Goal: Information Seeking & Learning: Check status

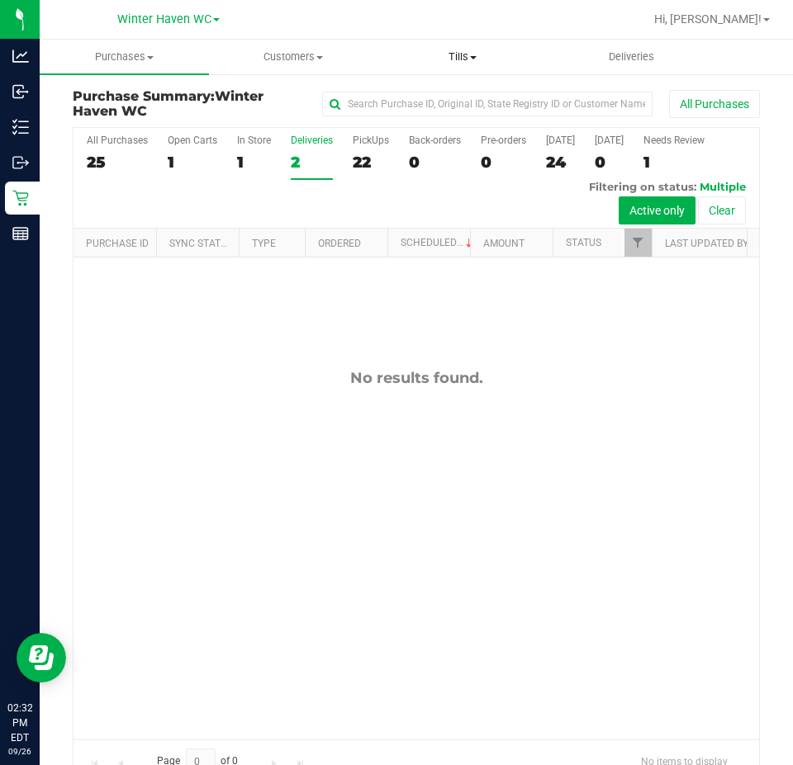
click at [471, 51] on span "Tills" at bounding box center [463, 57] width 168 height 15
click at [419, 102] on span "Manage tills" at bounding box center [433, 99] width 111 height 14
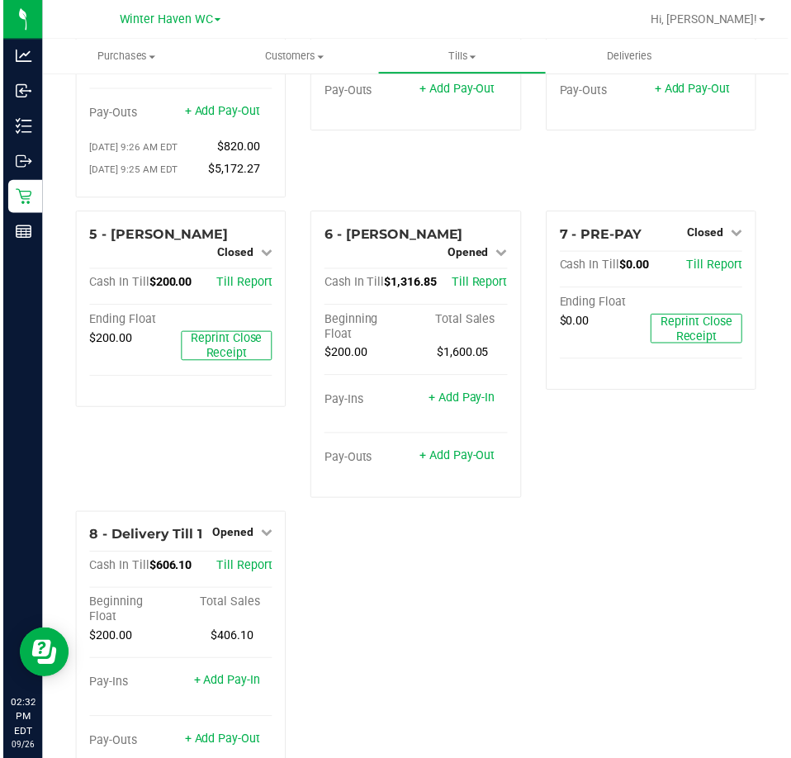
scroll to position [267, 0]
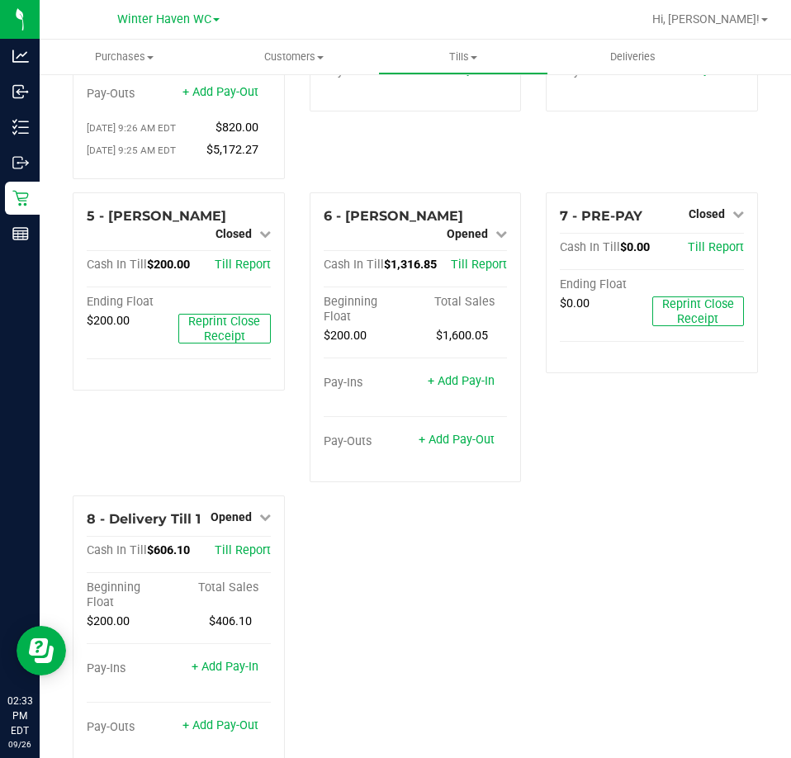
click at [536, 601] on div "1 - Vault - Winter Haven Count Vault Cash In Vault: $2,000.00 Main: $0.00 Chang…" at bounding box center [415, 301] width 710 height 959
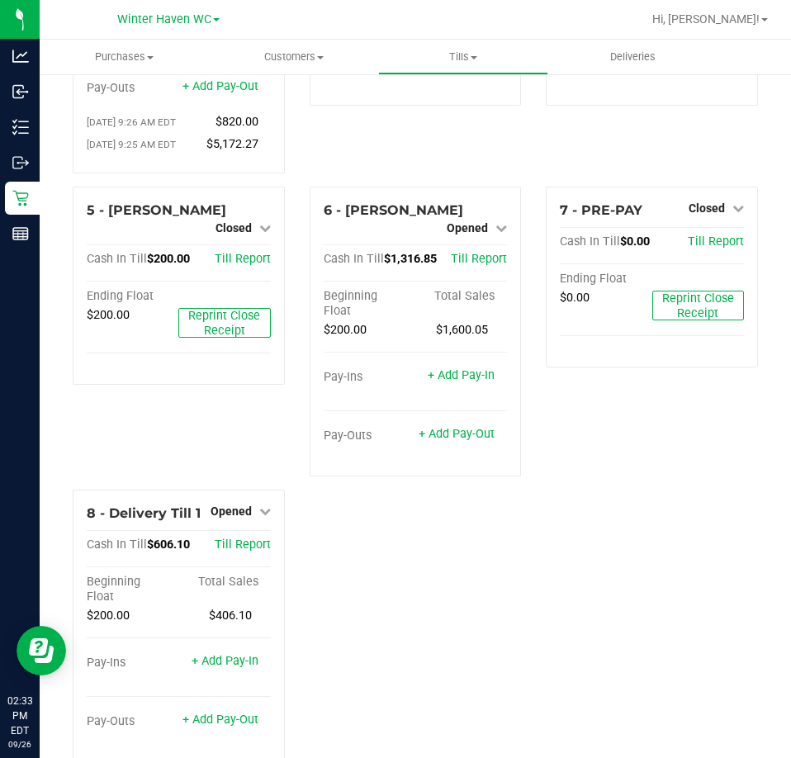
scroll to position [275, 0]
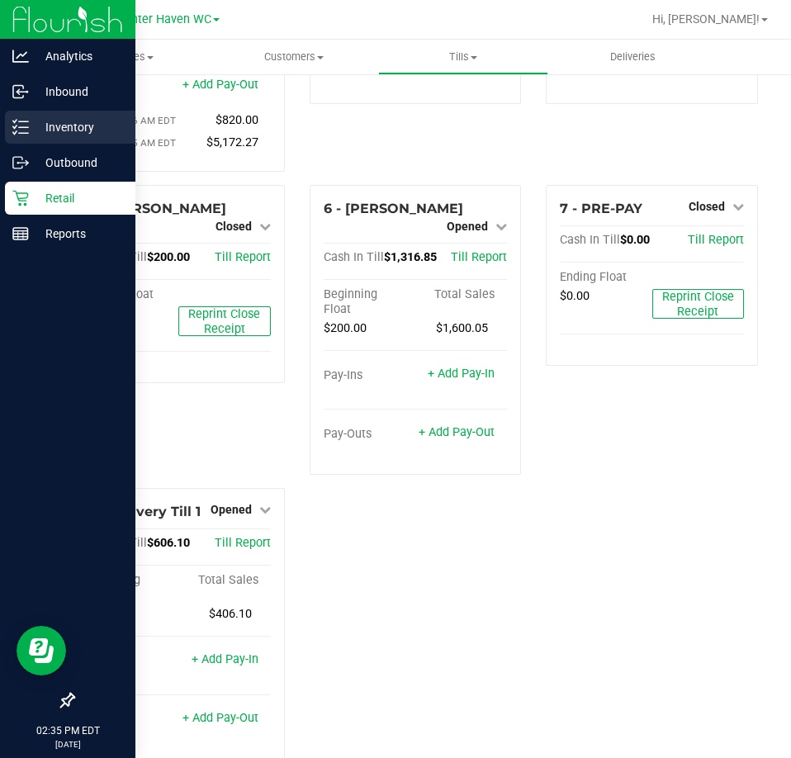
click at [42, 128] on p "Inventory" at bounding box center [78, 127] width 99 height 20
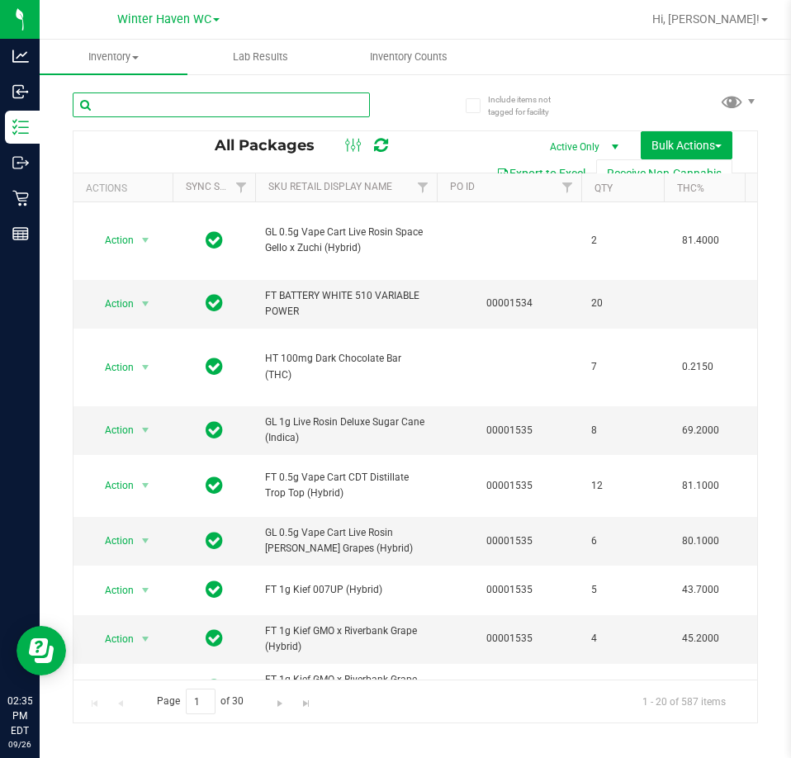
click at [300, 106] on input "text" at bounding box center [221, 104] width 297 height 25
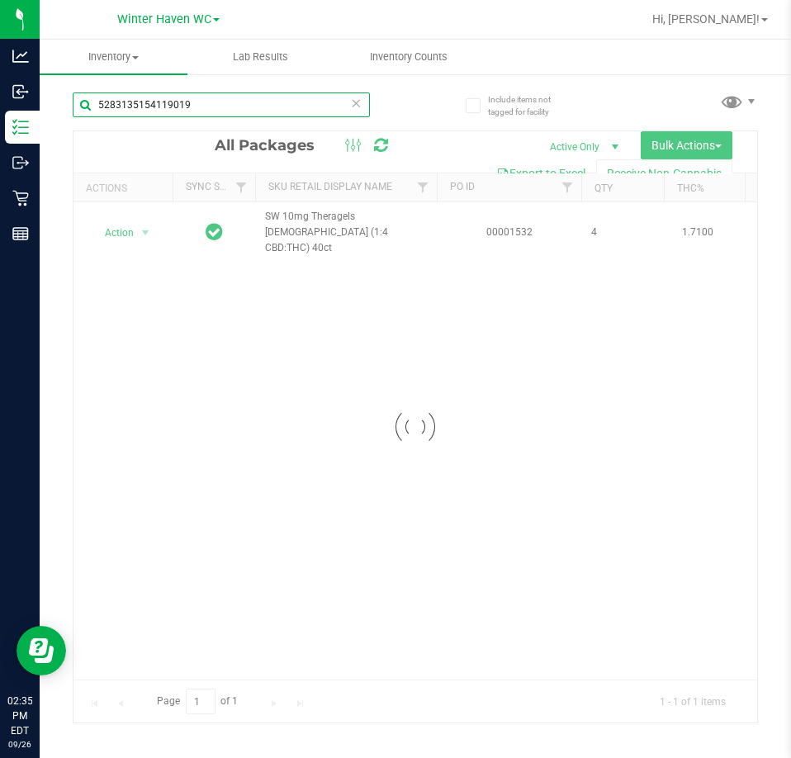
type input "5283135154119019"
click at [122, 234] on div at bounding box center [415, 426] width 684 height 591
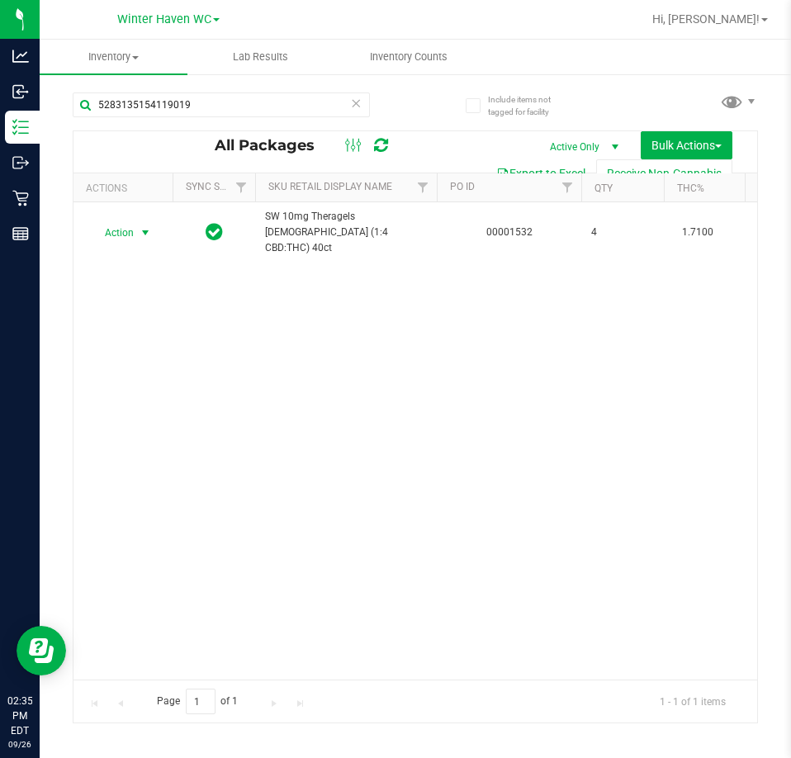
click at [133, 229] on span "Action" at bounding box center [112, 232] width 45 height 23
click at [157, 410] on li "Unlock package" at bounding box center [144, 422] width 106 height 25
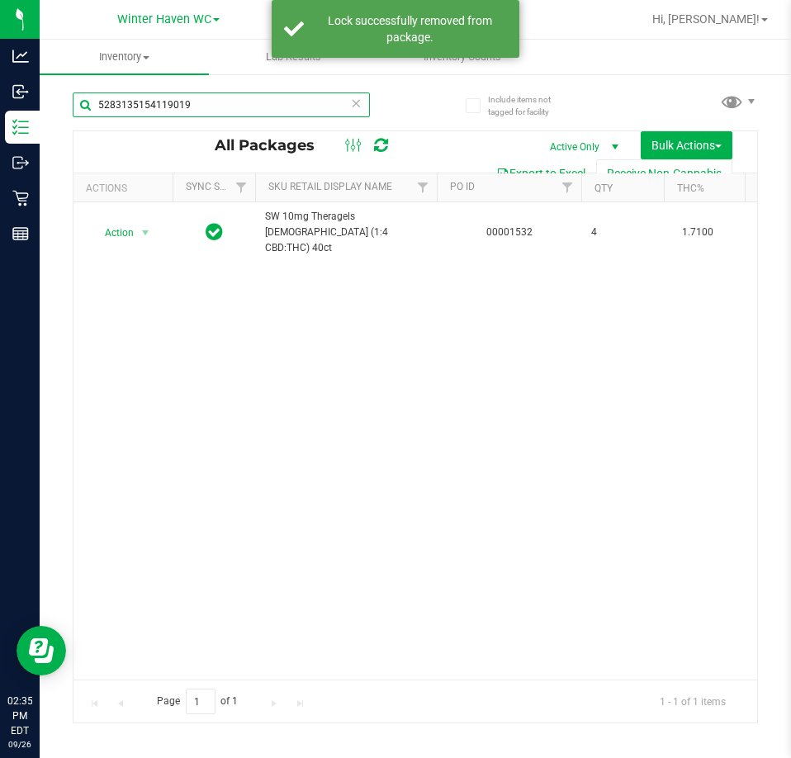
click at [253, 102] on input "5283135154119019" at bounding box center [221, 104] width 297 height 25
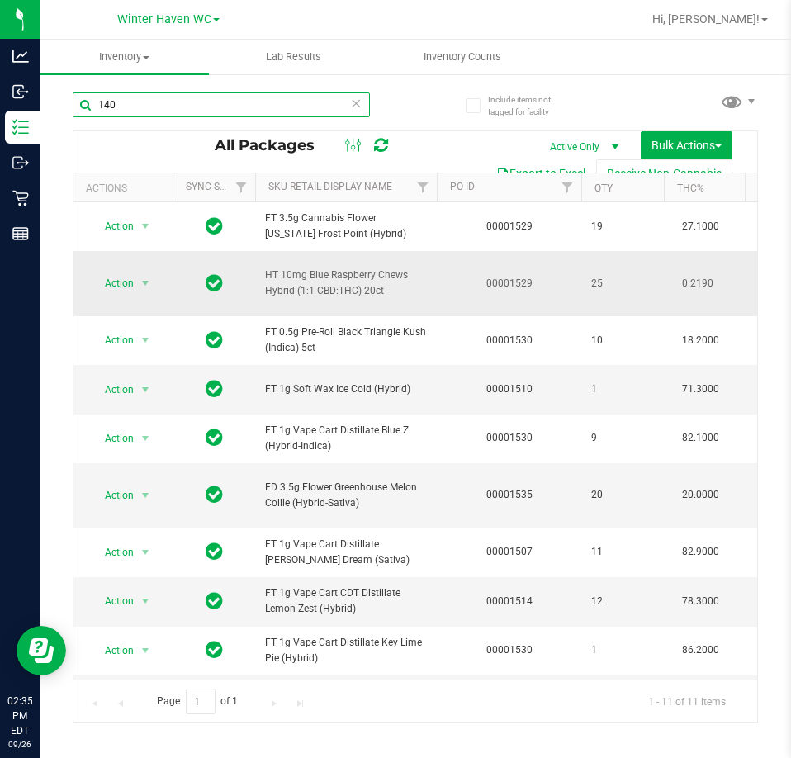
type input "140"
click at [128, 286] on span "Action" at bounding box center [112, 283] width 45 height 23
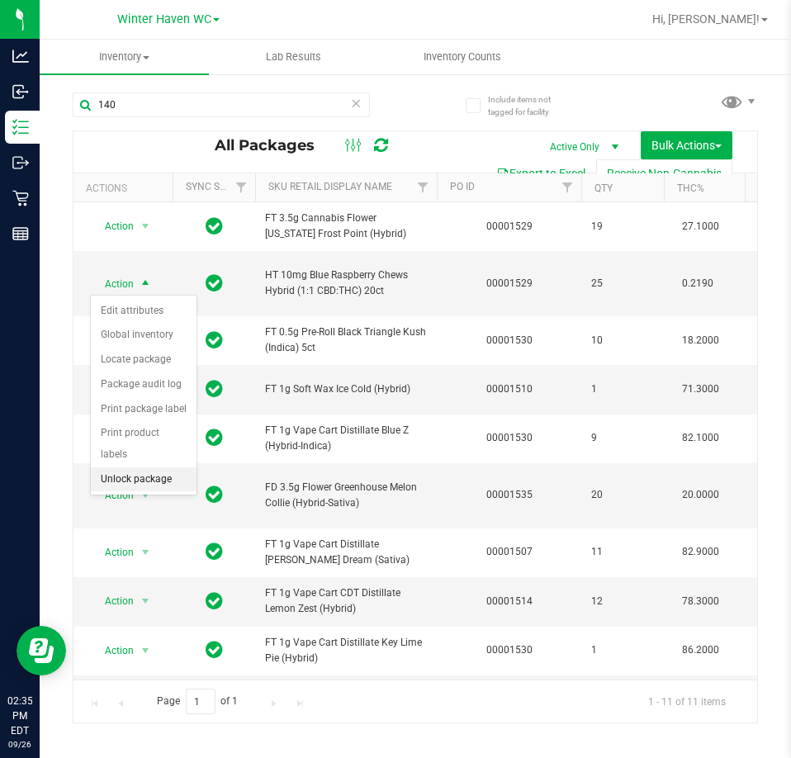
click at [144, 467] on li "Unlock package" at bounding box center [144, 479] width 106 height 25
click at [357, 100] on icon at bounding box center [356, 102] width 12 height 20
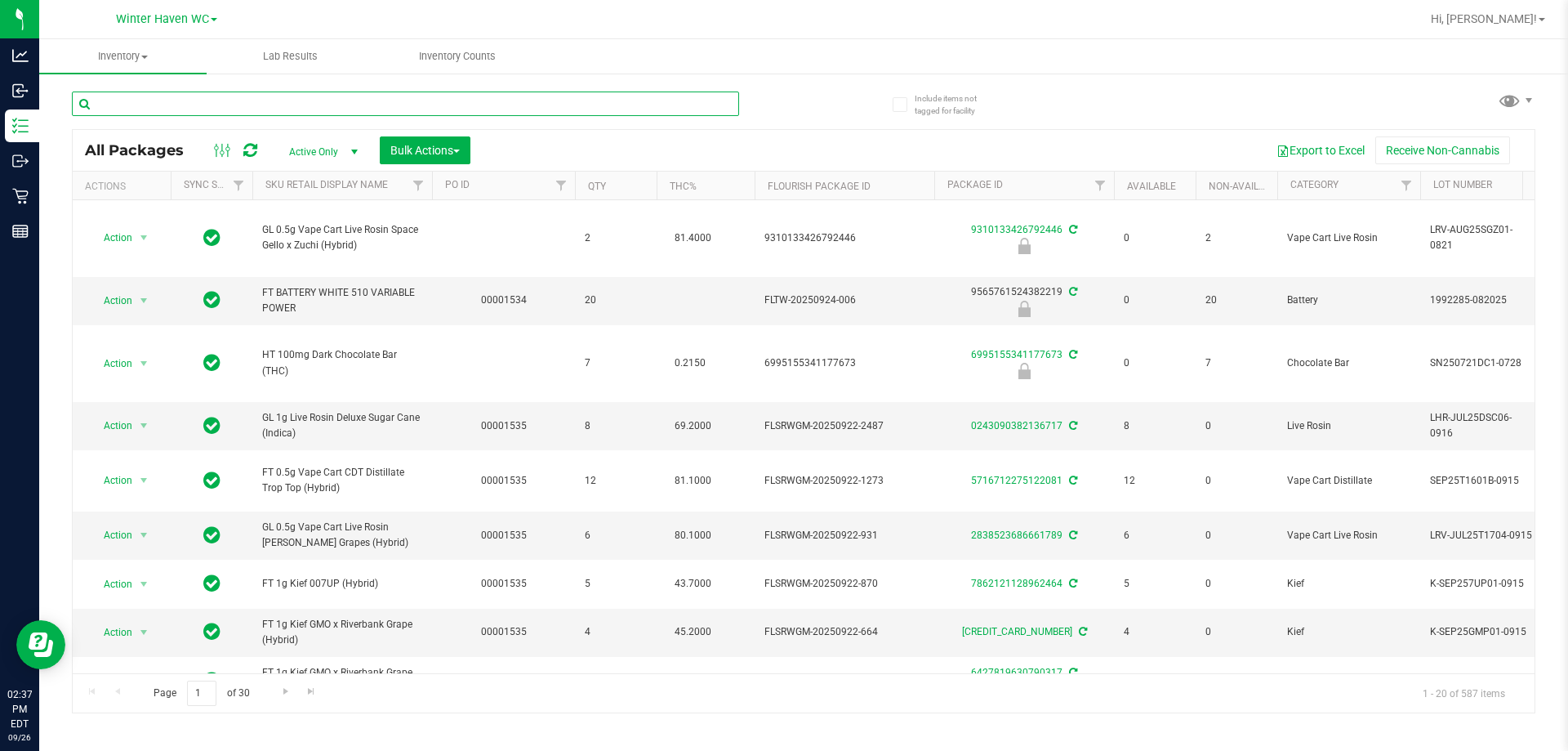
click at [382, 99] on input "text" at bounding box center [406, 103] width 667 height 25
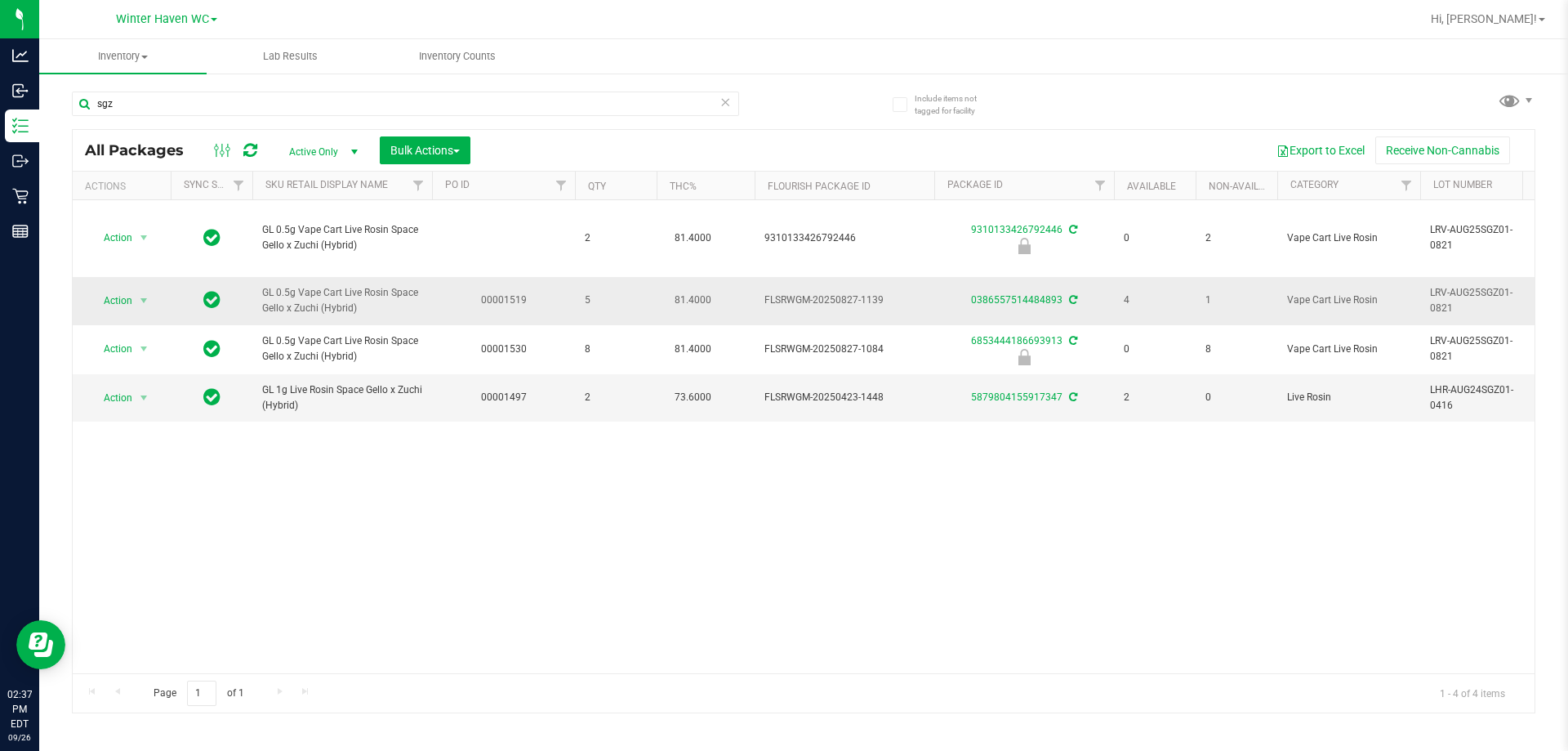
drag, startPoint x: 899, startPoint y: 298, endPoint x: 756, endPoint y: 303, distance: 143.1
click at [756, 303] on td "FLSRWGM-20250827-1139" at bounding box center [845, 301] width 180 height 48
click at [784, 297] on span "FLSRWGM-20250827-1139" at bounding box center [845, 301] width 160 height 16
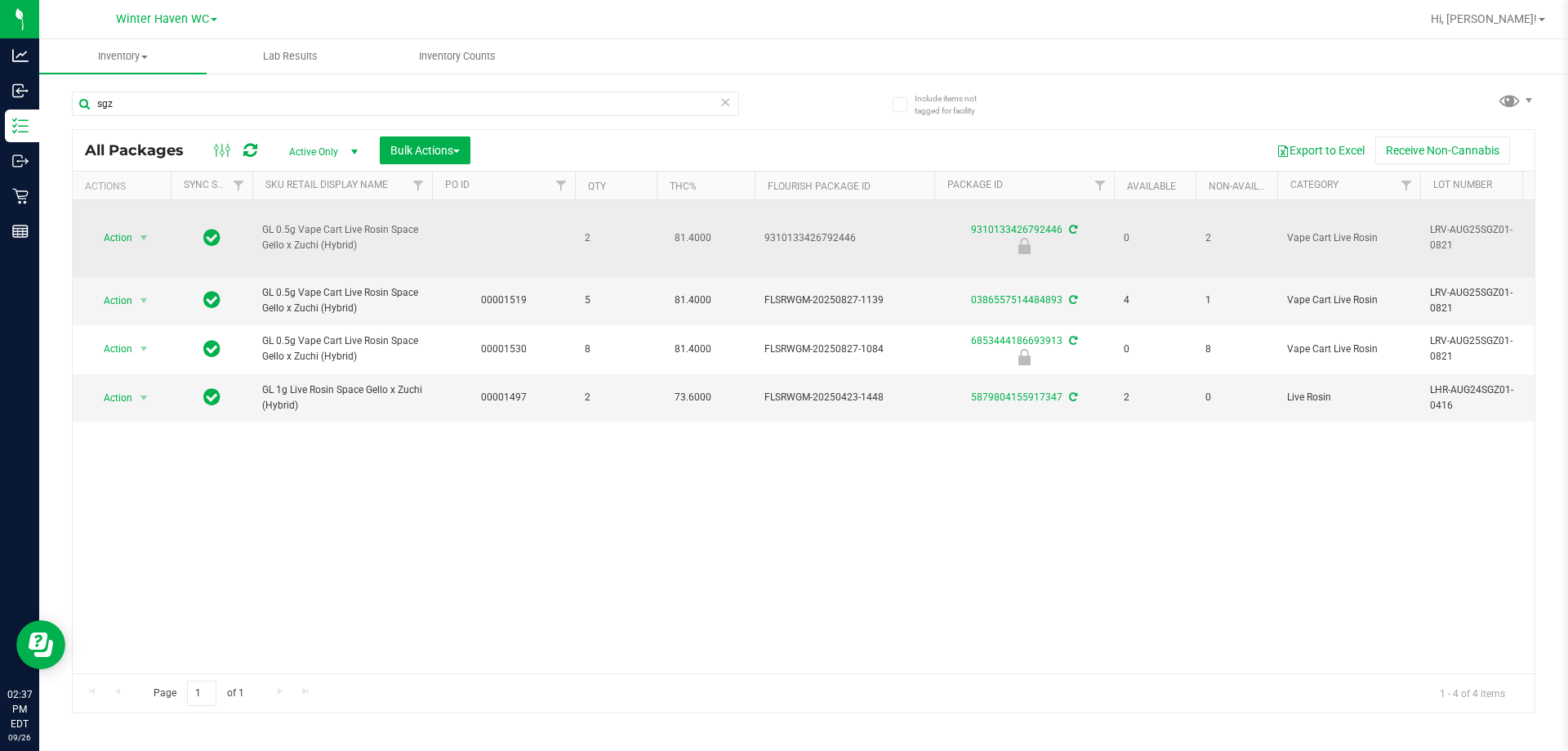
drag, startPoint x: 866, startPoint y: 234, endPoint x: 747, endPoint y: 241, distance: 119.2
click at [784, 260] on td "9310133426792446" at bounding box center [845, 238] width 180 height 77
drag, startPoint x: 860, startPoint y: 239, endPoint x: 831, endPoint y: 242, distance: 29.2
click at [784, 242] on span "9310133426792446" at bounding box center [845, 238] width 160 height 16
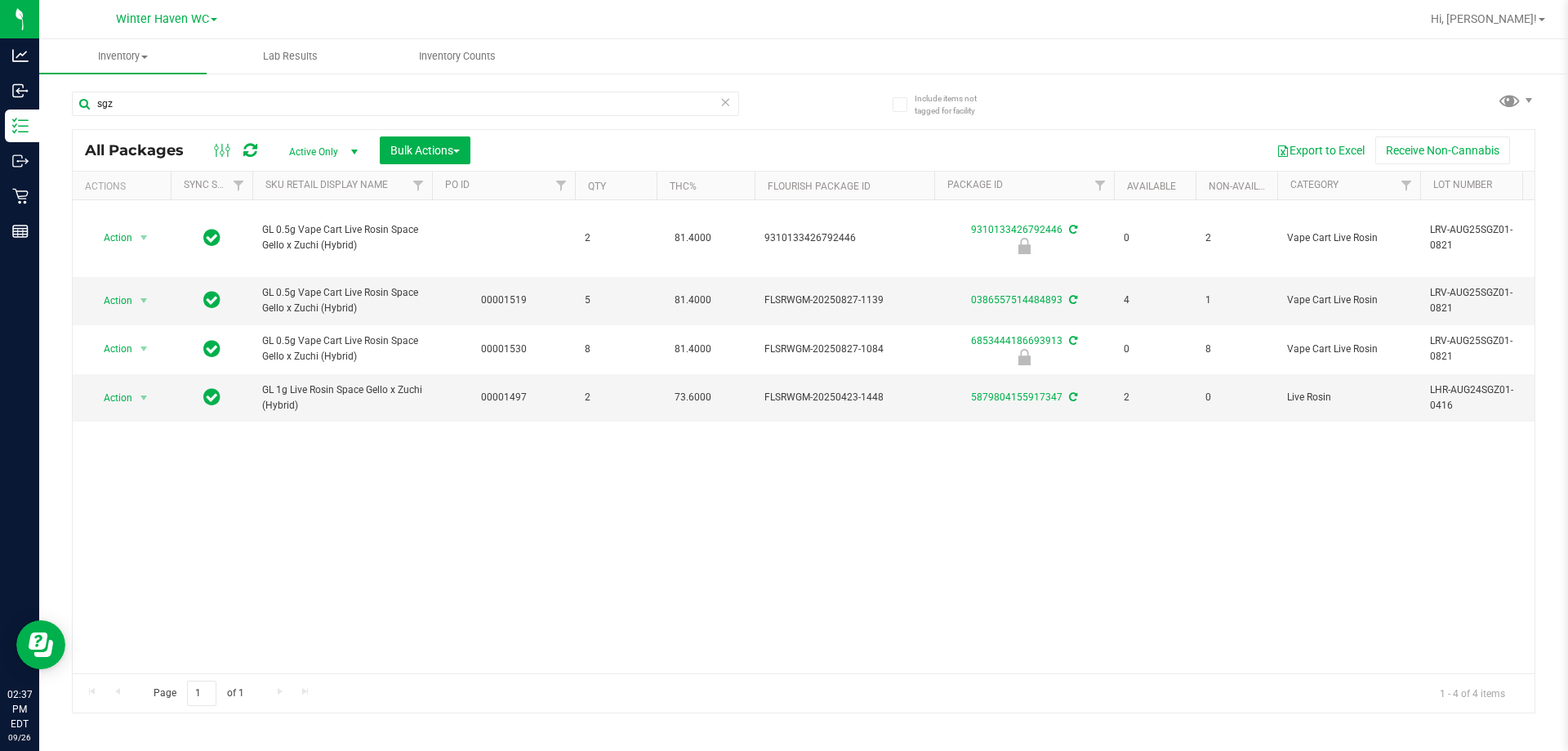
click at [784, 488] on div "Action Action Edit attributes Global inventory Locate package Package audit log…" at bounding box center [803, 436] width 1462 height 473
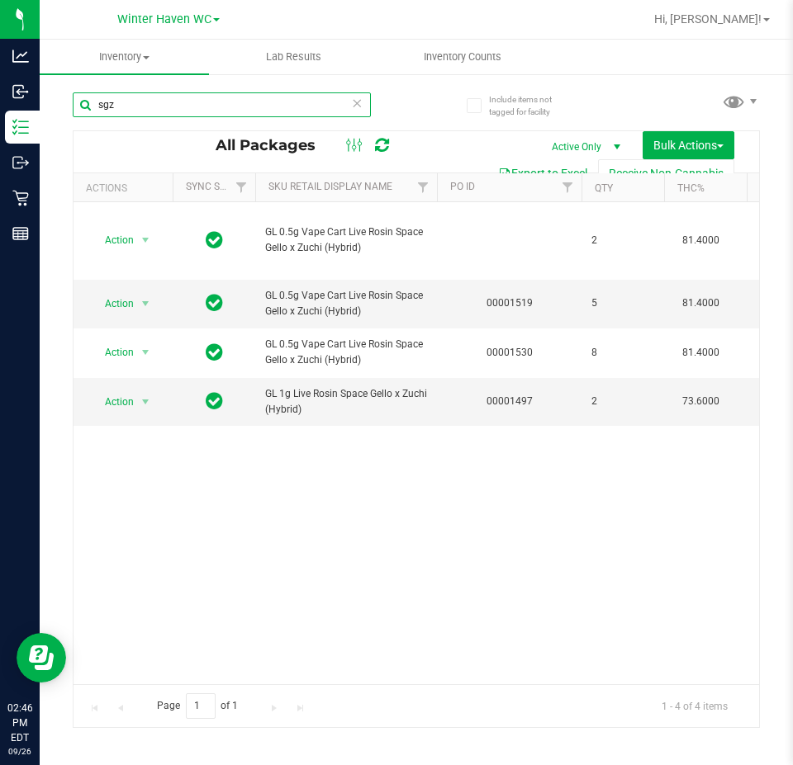
click at [228, 108] on input "sgz" at bounding box center [222, 104] width 298 height 25
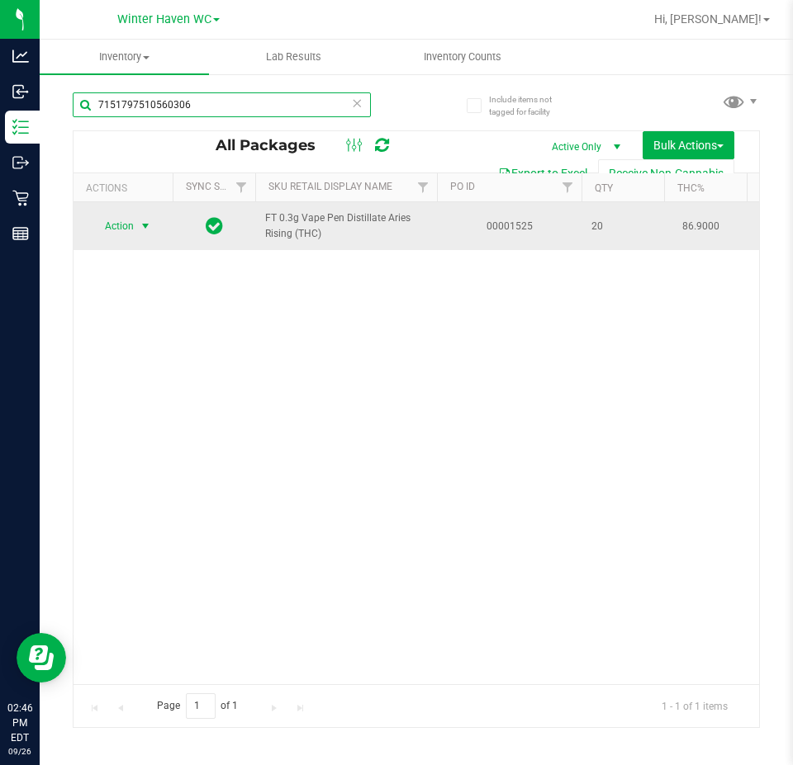
type input "7151797510560306"
click at [135, 228] on span "select" at bounding box center [145, 226] width 21 height 23
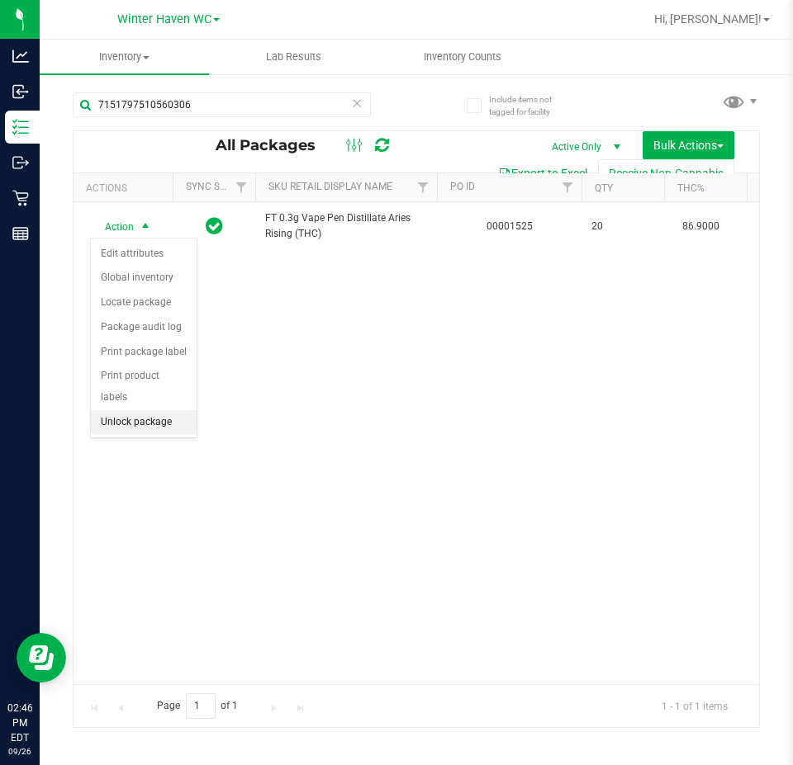
click at [156, 410] on li "Unlock package" at bounding box center [144, 422] width 106 height 25
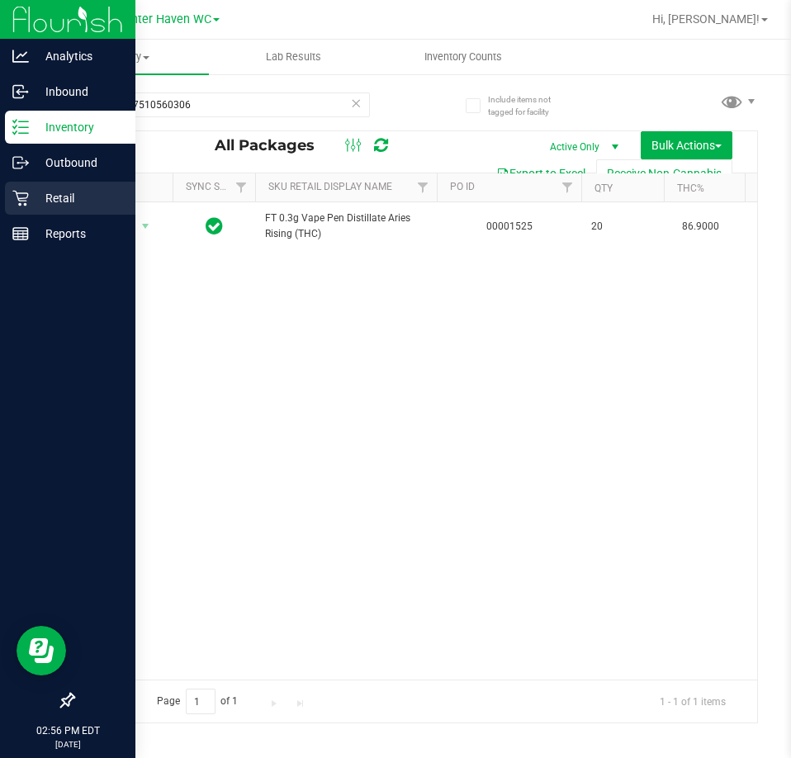
click at [6, 203] on div "Retail" at bounding box center [70, 198] width 130 height 33
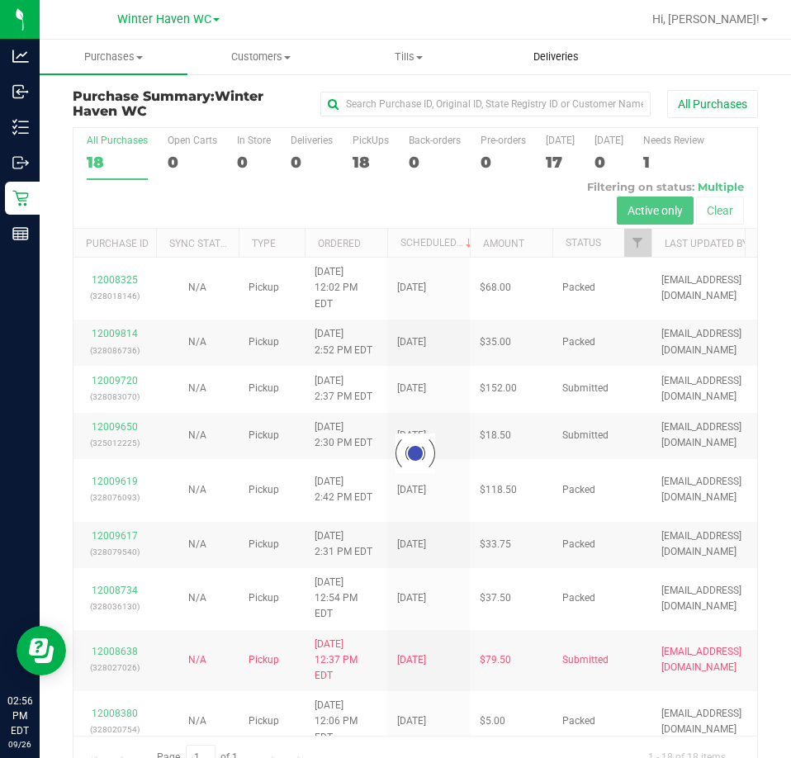
click at [561, 55] on span "Deliveries" at bounding box center [556, 57] width 90 height 15
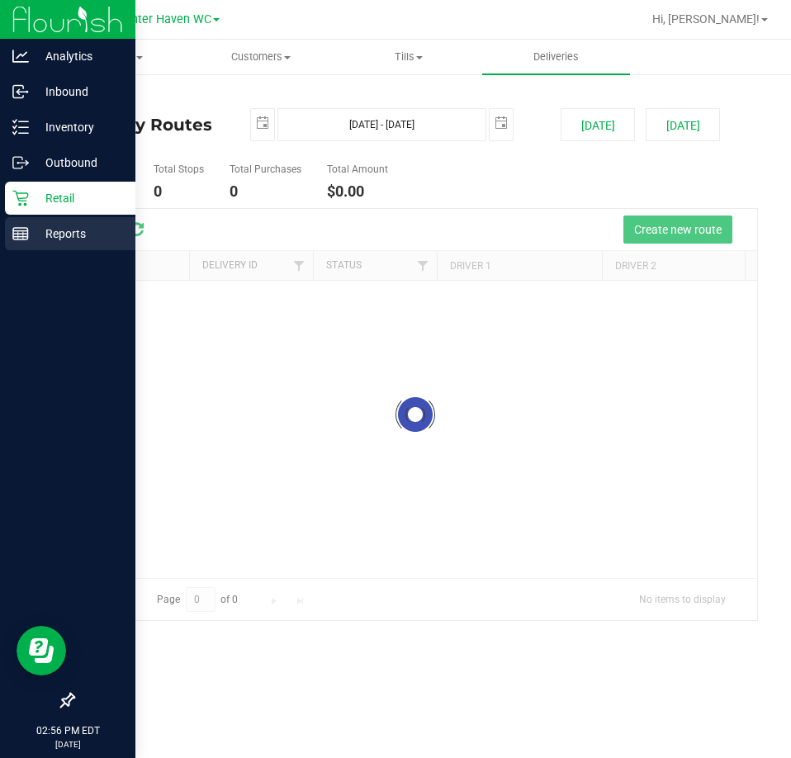
click at [38, 237] on p "Reports" at bounding box center [78, 234] width 99 height 20
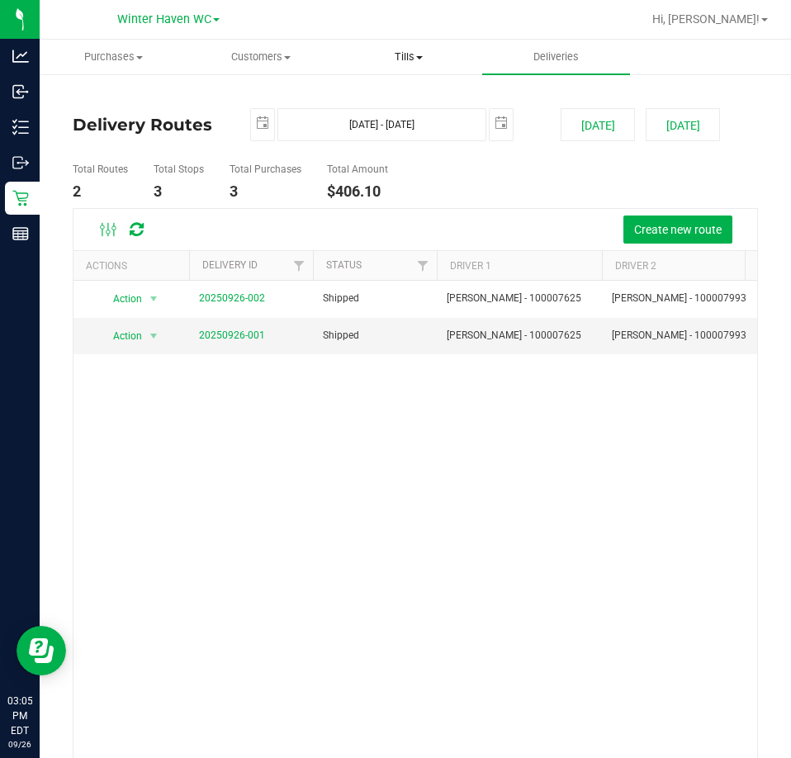
click at [404, 48] on uib-tab-heading "Tills Manage tills Reconcile e-payments" at bounding box center [408, 56] width 146 height 33
click at [393, 90] on li "Manage tills" at bounding box center [416, 100] width 164 height 20
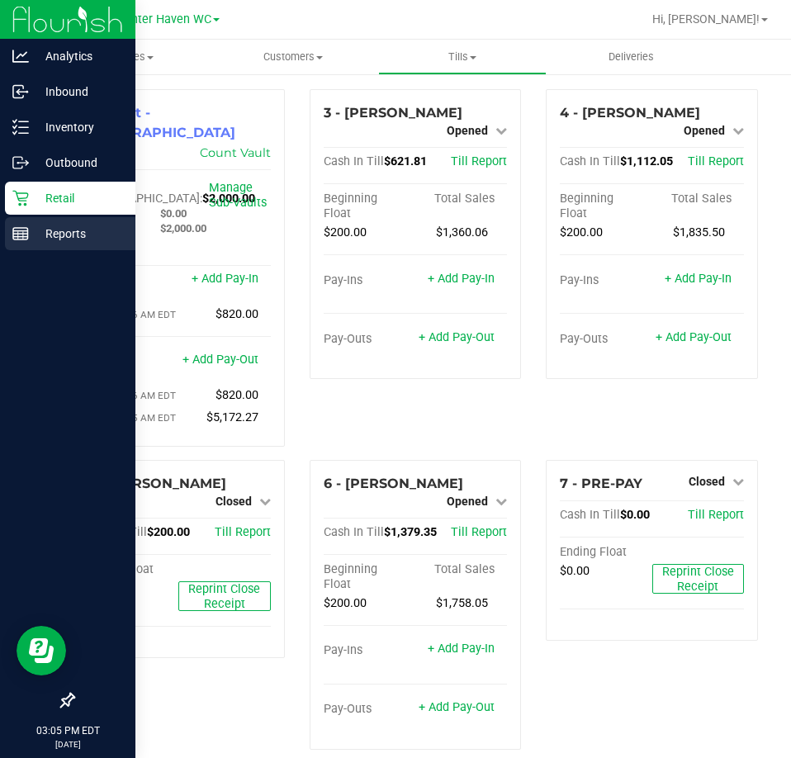
click at [31, 237] on p "Reports" at bounding box center [78, 234] width 99 height 20
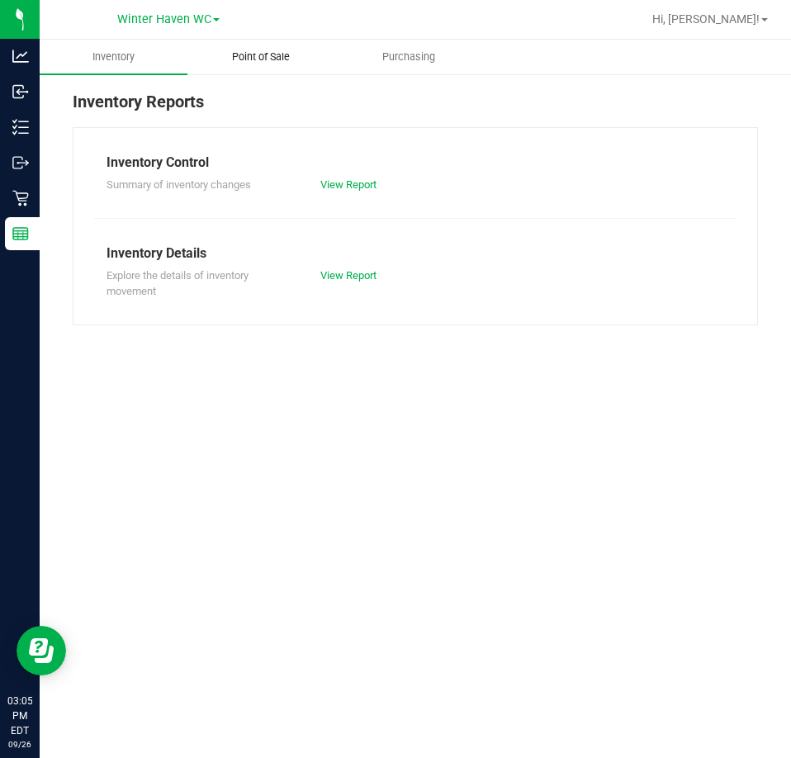
click at [257, 59] on span "Point of Sale" at bounding box center [261, 57] width 102 height 15
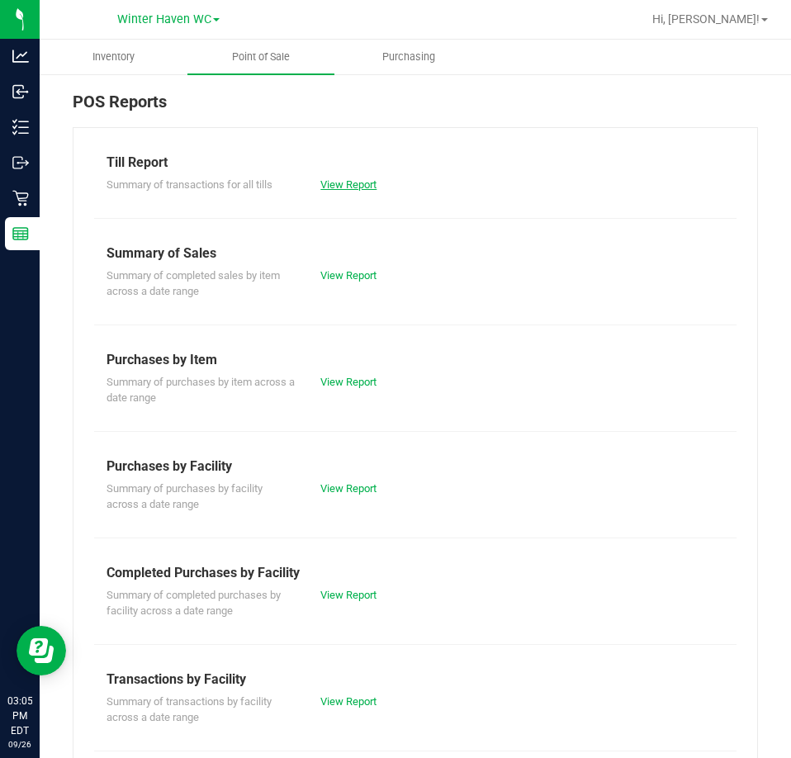
click at [349, 180] on link "View Report" at bounding box center [348, 184] width 56 height 12
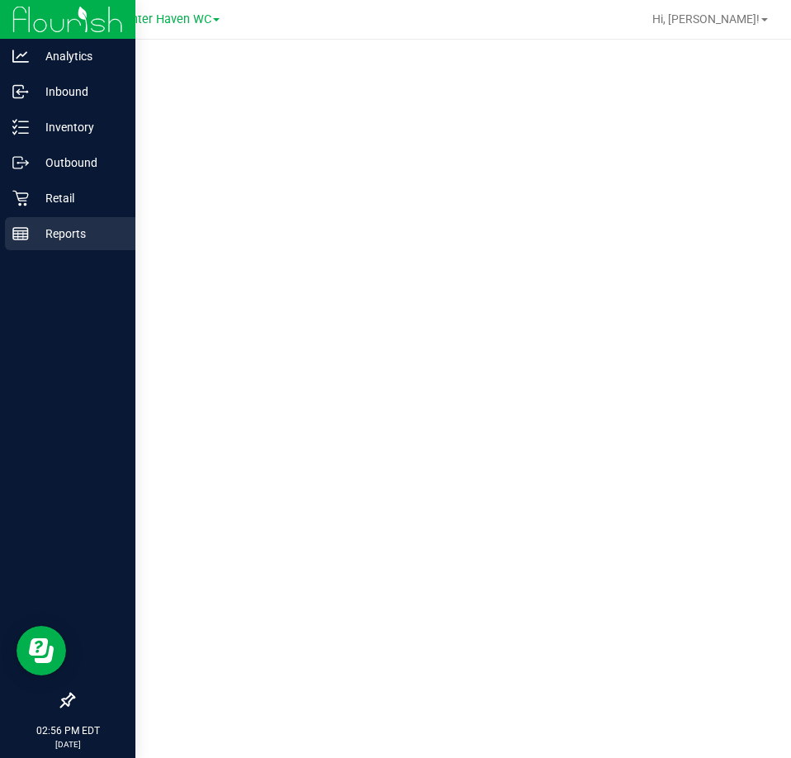
click at [51, 225] on p "Reports" at bounding box center [78, 234] width 99 height 20
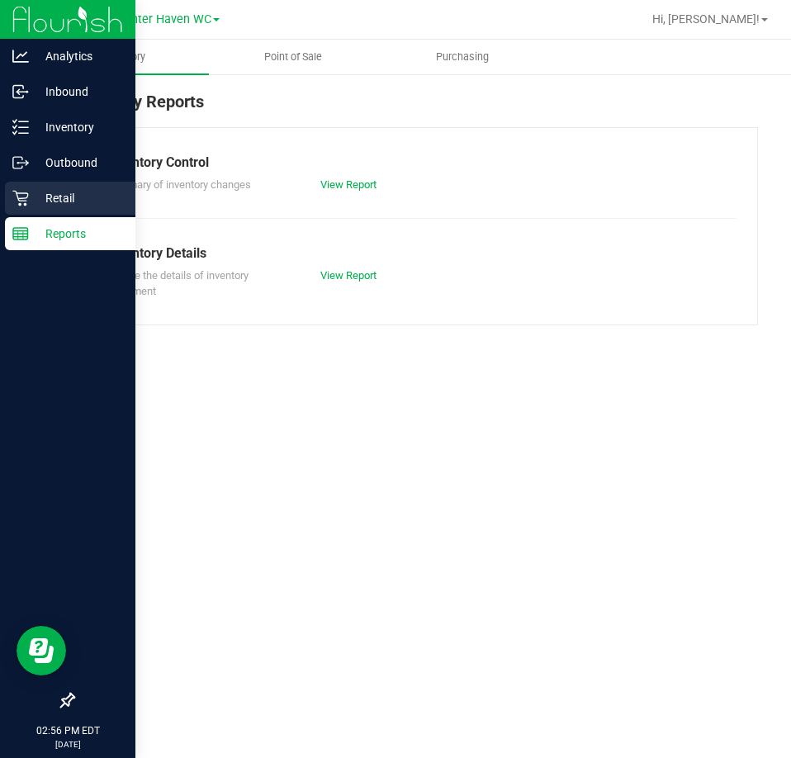
click at [32, 193] on p "Retail" at bounding box center [78, 198] width 99 height 20
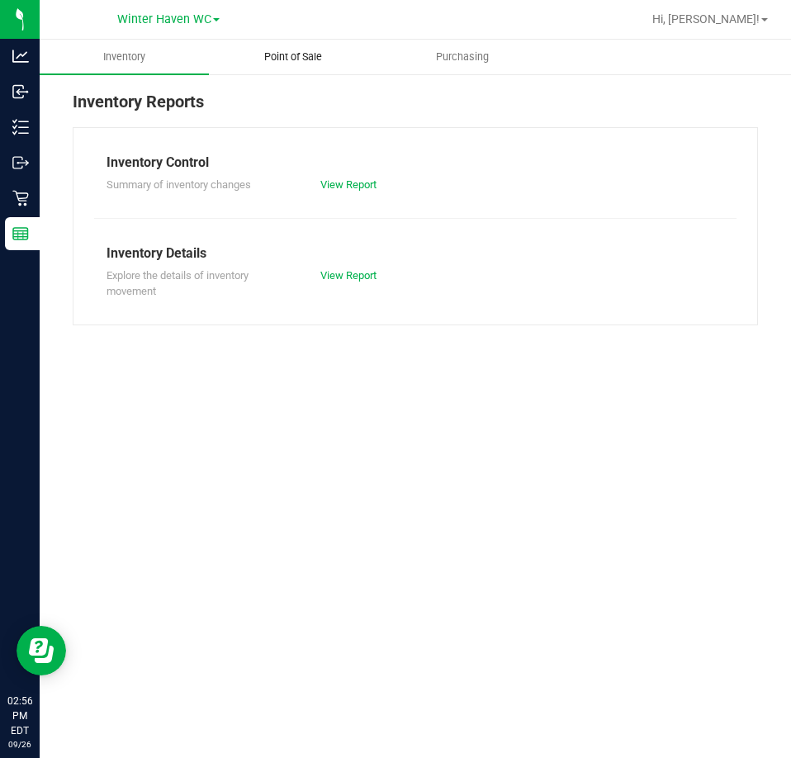
click at [299, 66] on uib-tab-heading "Point of Sale" at bounding box center [294, 56] width 168 height 33
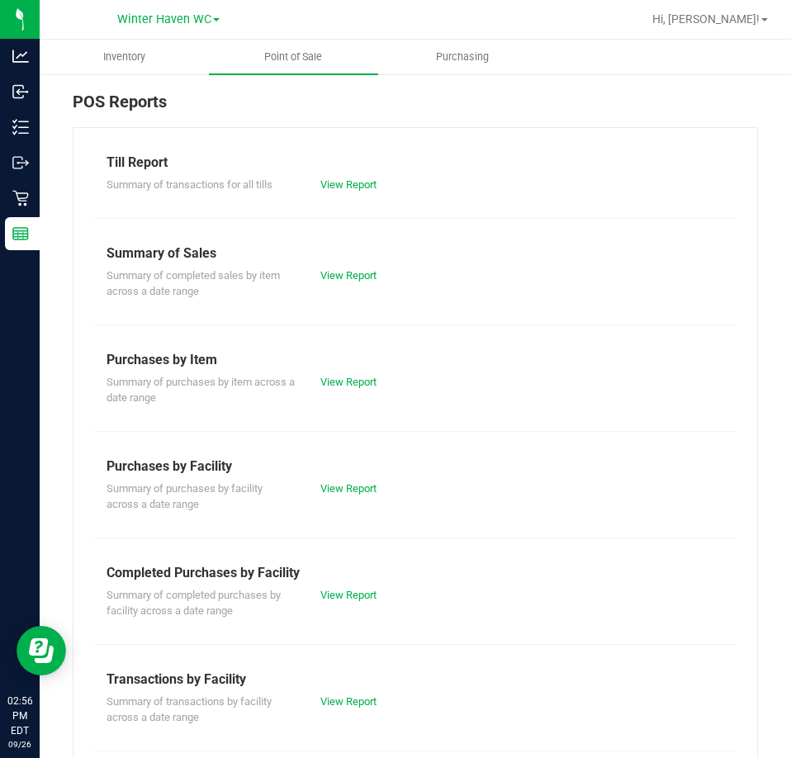
click at [351, 584] on div "Summary of completed purchases by facility across a date range View Report" at bounding box center [415, 601] width 642 height 36
click at [350, 599] on link "View Report" at bounding box center [348, 595] width 56 height 12
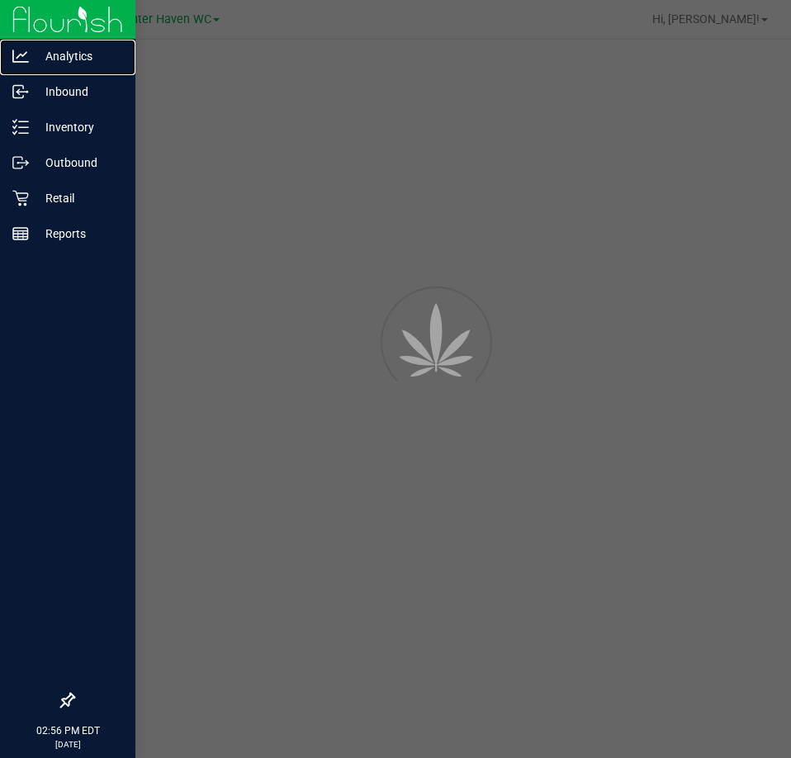
click at [35, 58] on p "Analytics" at bounding box center [78, 56] width 99 height 20
